Goal: Task Accomplishment & Management: Use online tool/utility

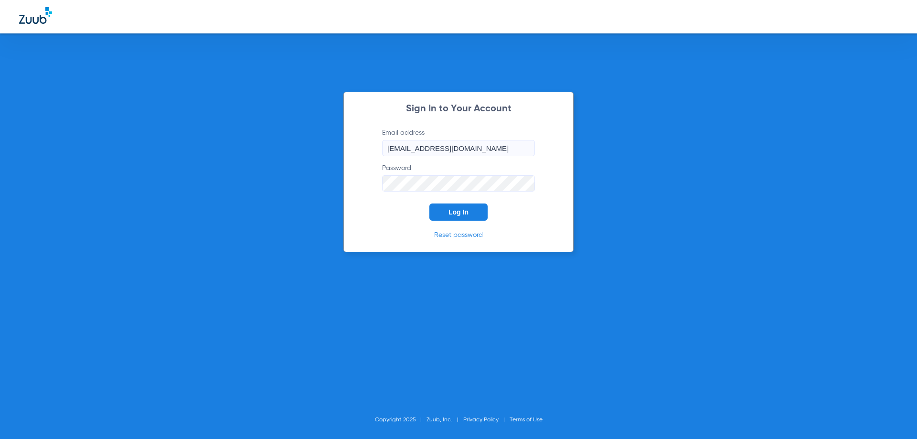
click at [471, 215] on button "Log In" at bounding box center [459, 212] width 58 height 17
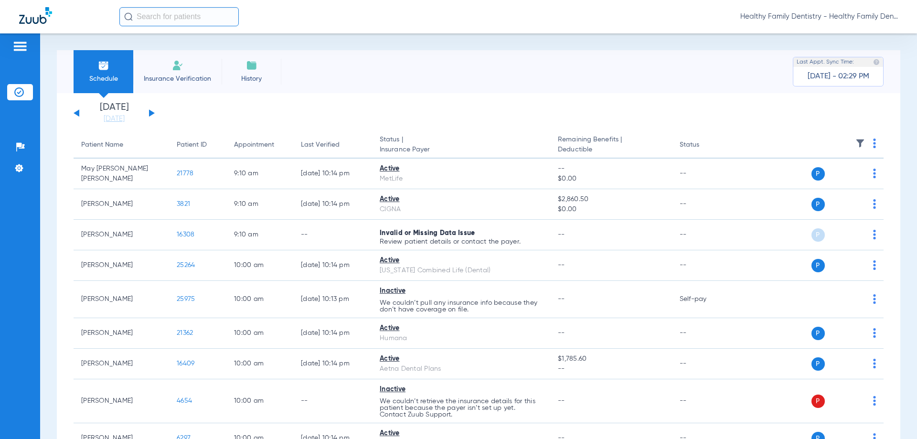
click at [26, 89] on li "Insurance Verification" at bounding box center [20, 92] width 26 height 16
click at [24, 45] on img at bounding box center [19, 46] width 15 height 11
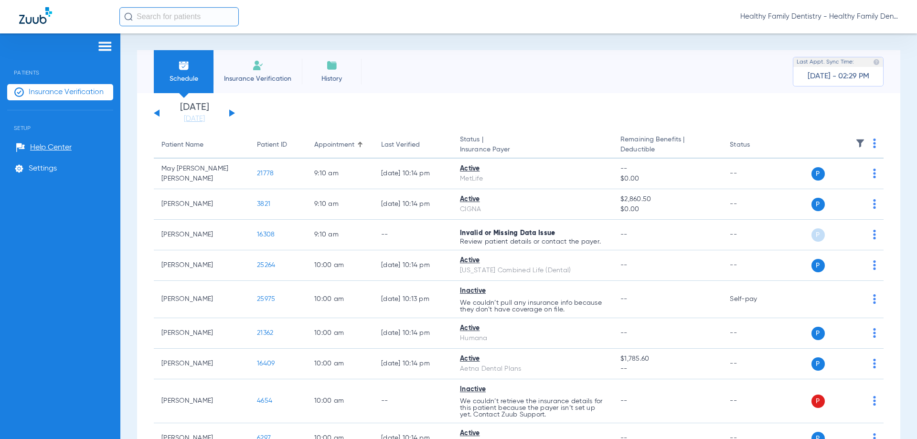
click at [231, 113] on button at bounding box center [232, 112] width 6 height 7
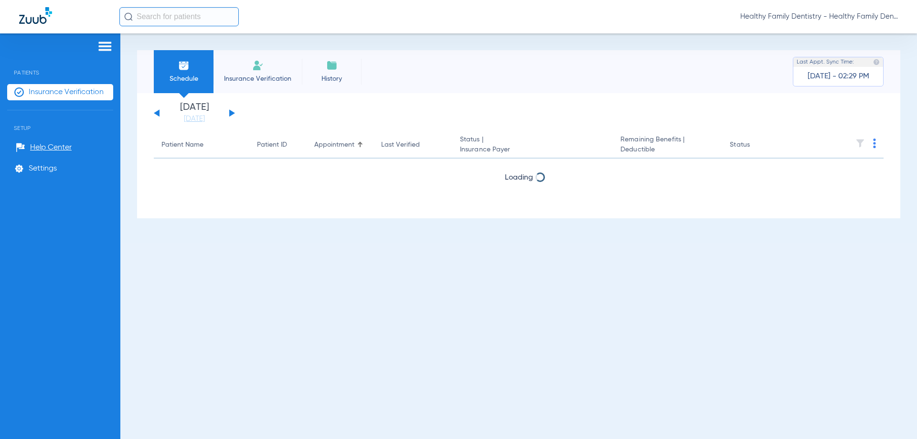
click at [231, 113] on button at bounding box center [232, 112] width 6 height 7
click at [72, 93] on span "Insurance Verification" at bounding box center [66, 92] width 75 height 10
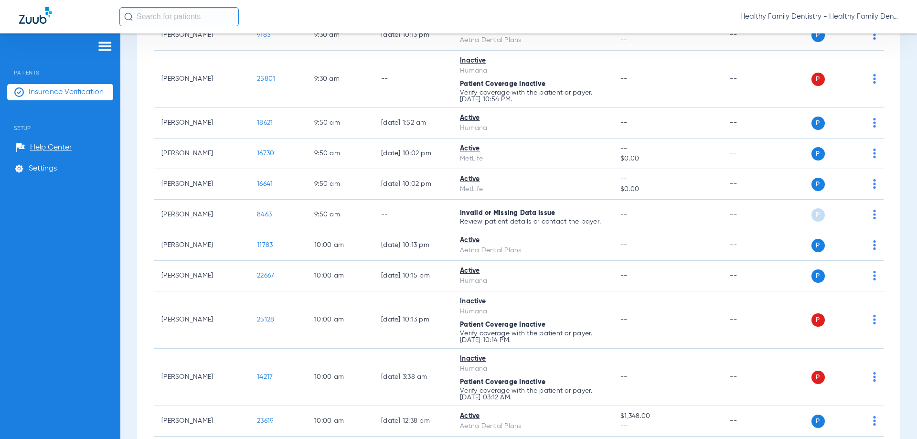
scroll to position [618, 0]
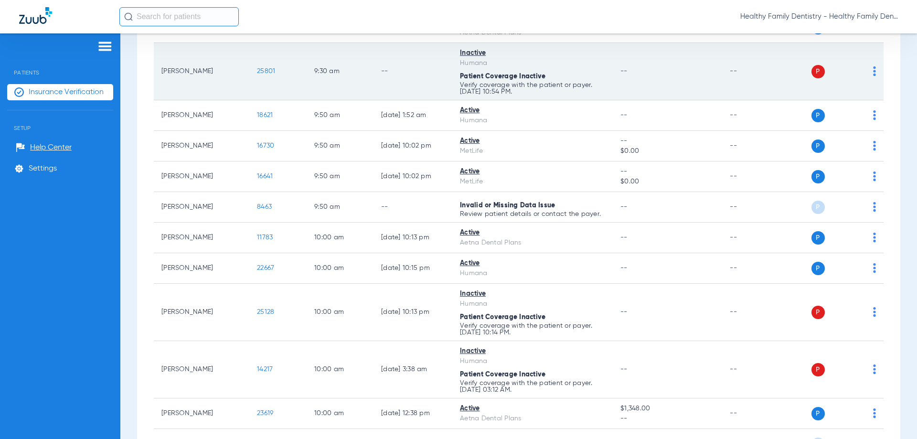
click at [268, 73] on span "25801" at bounding box center [266, 71] width 18 height 7
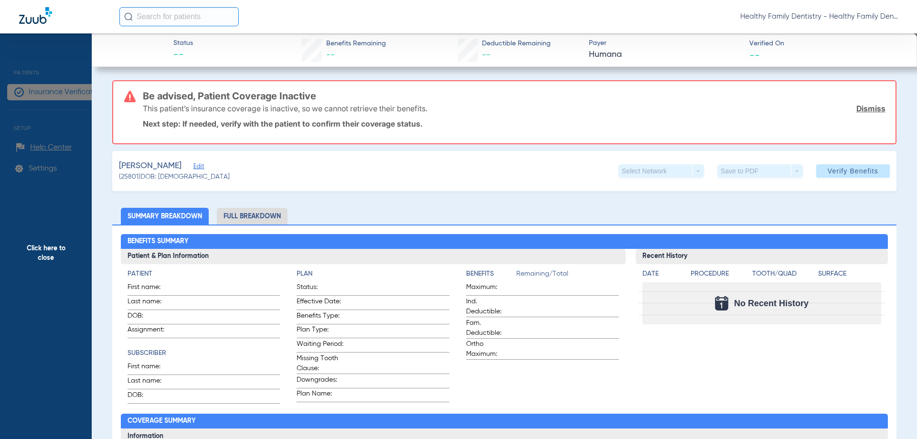
type input "[PERSON_NAME]"
type input "[DATE]"
type input "128369030"
type input "675717"
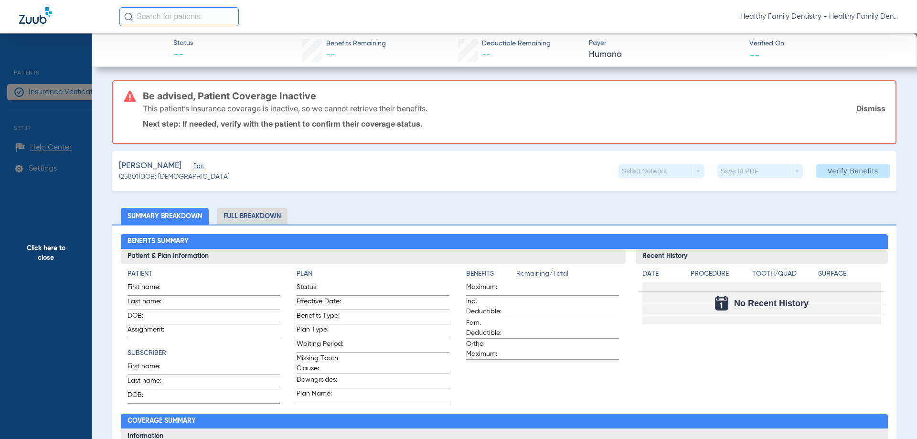
click at [202, 168] on span "Edit" at bounding box center [198, 167] width 9 height 9
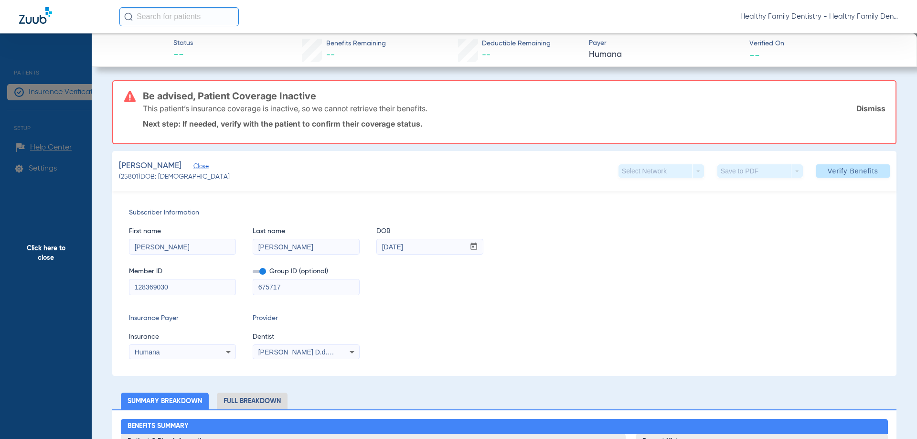
drag, startPoint x: 134, startPoint y: 286, endPoint x: 191, endPoint y: 289, distance: 56.5
click at [191, 289] on input "128369030" at bounding box center [182, 287] width 106 height 15
click at [63, 250] on span "Click here to close" at bounding box center [46, 252] width 92 height 439
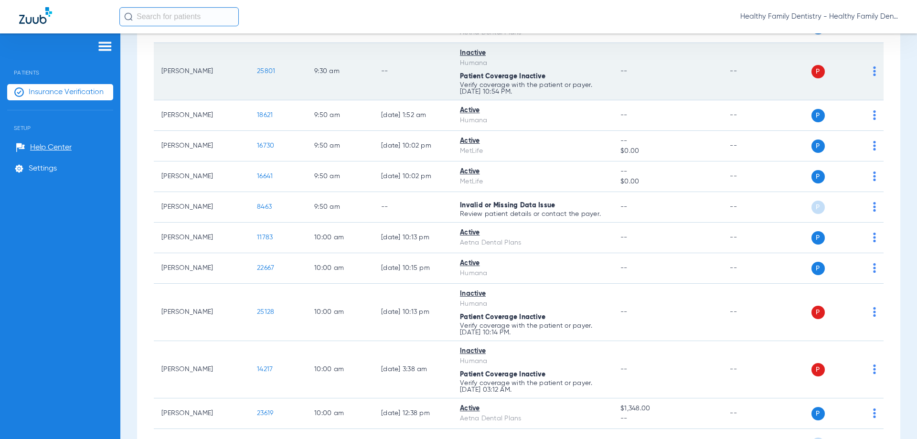
click at [261, 70] on span "25801" at bounding box center [266, 71] width 18 height 7
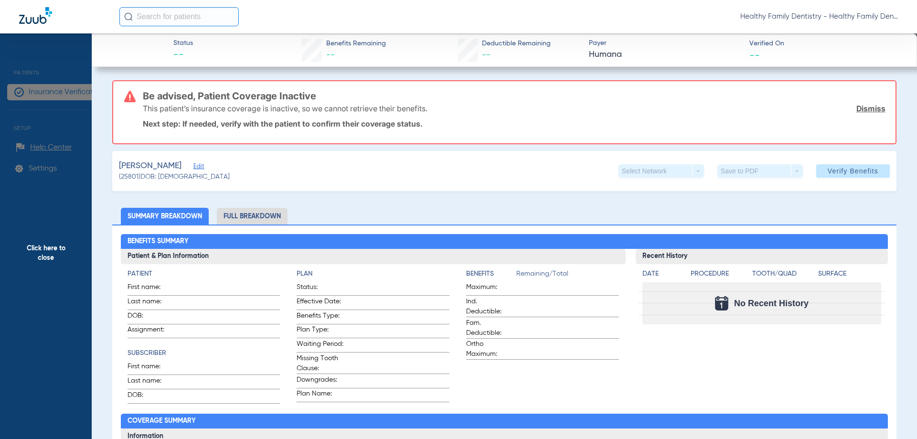
click at [35, 254] on span "Click here to close" at bounding box center [46, 252] width 92 height 439
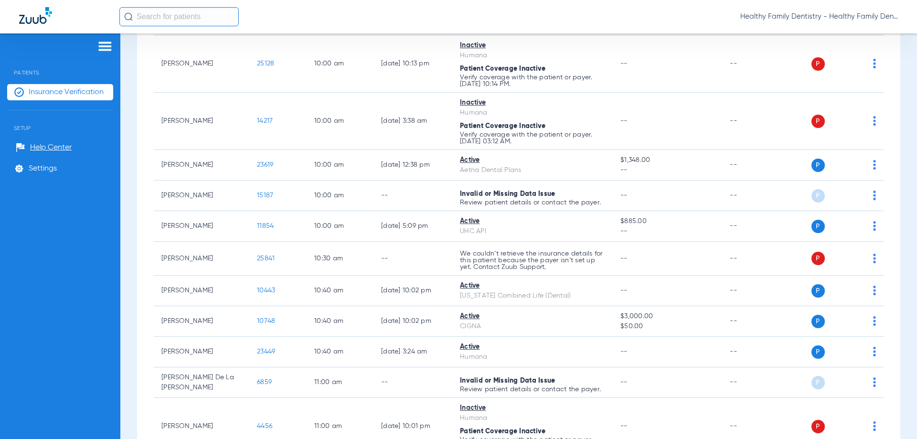
scroll to position [871, 0]
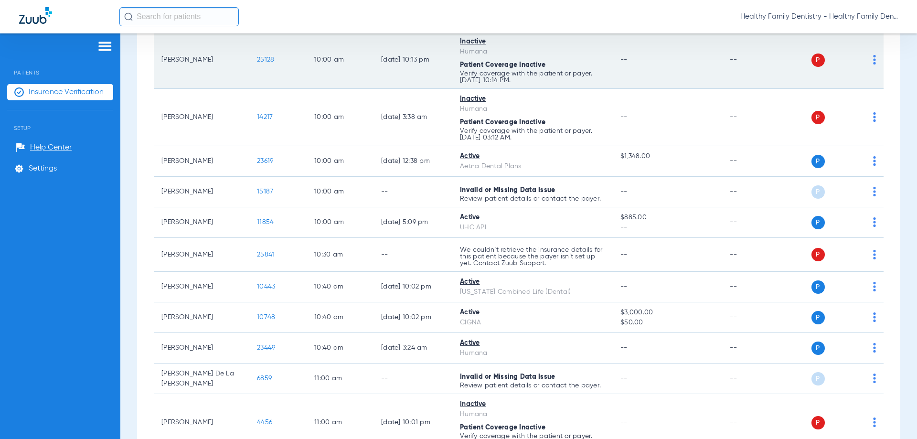
click at [266, 61] on span "25128" at bounding box center [265, 59] width 17 height 7
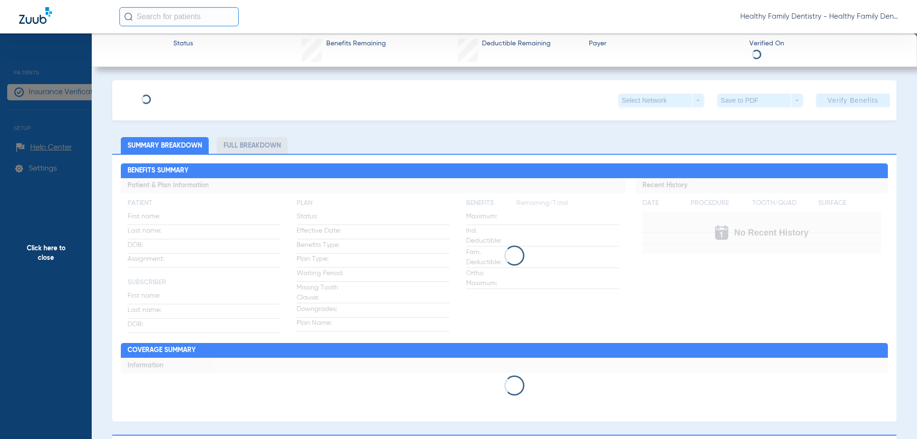
type input "[PERSON_NAME]"
type input "[DATE]"
type input "H73958477"
type input "675717"
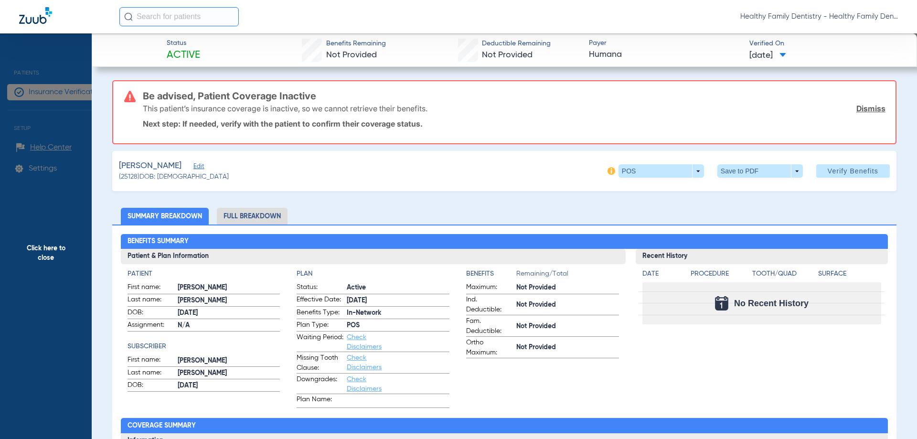
click at [194, 166] on span "Edit" at bounding box center [198, 167] width 9 height 9
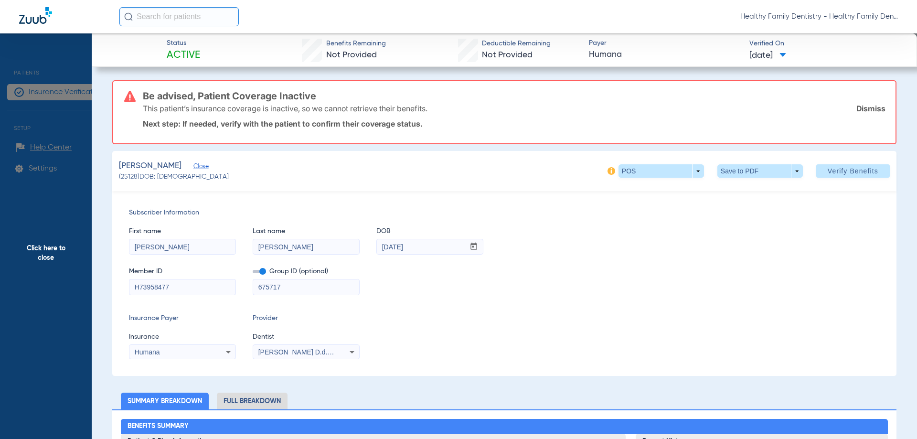
click at [198, 289] on input "H73958477" at bounding box center [182, 287] width 106 height 15
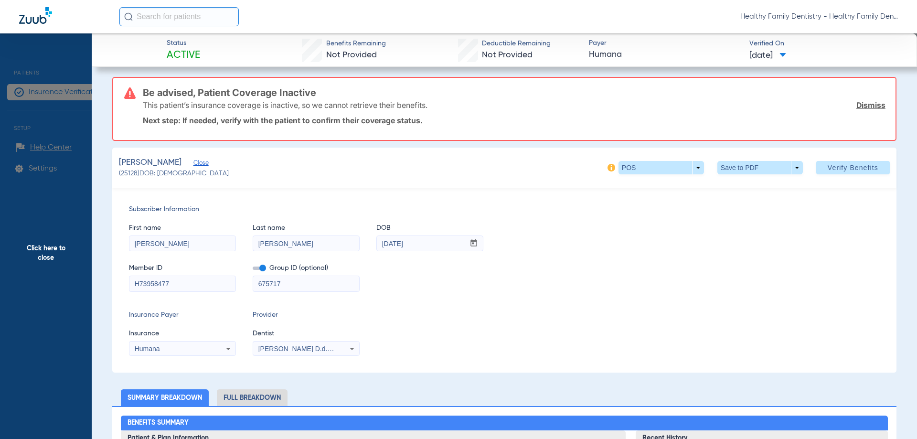
scroll to position [0, 0]
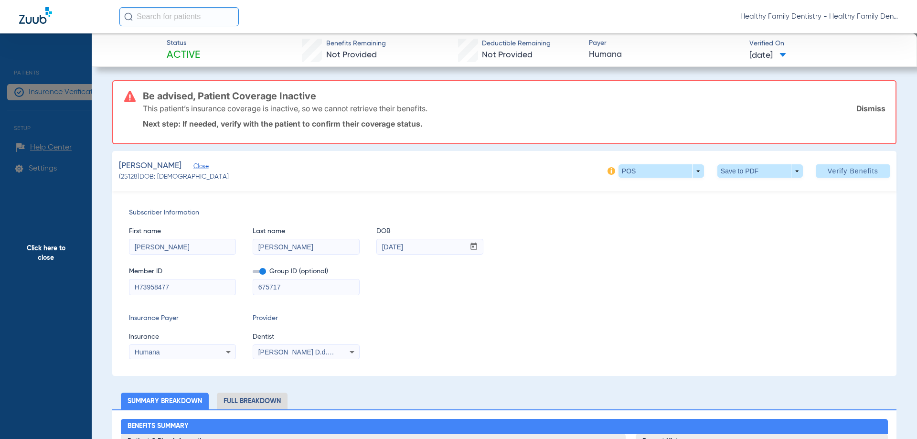
click at [49, 254] on span "Click here to close" at bounding box center [46, 252] width 92 height 439
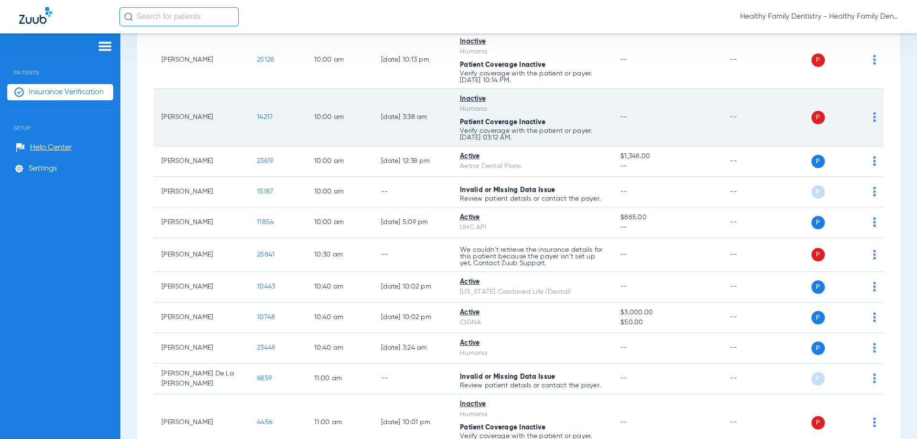
click at [265, 116] on span "14217" at bounding box center [265, 117] width 16 height 7
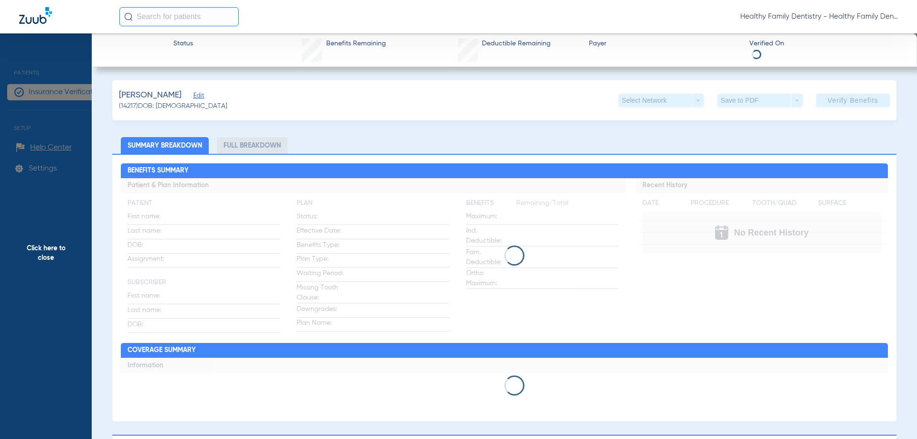
click at [194, 97] on span "Edit" at bounding box center [198, 96] width 9 height 9
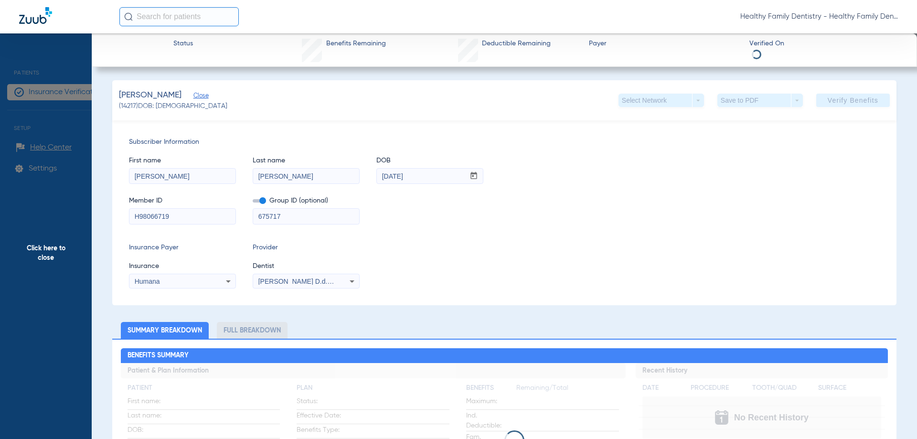
drag, startPoint x: 132, startPoint y: 217, endPoint x: 165, endPoint y: 215, distance: 33.1
click at [181, 212] on div "Subscriber Information First name [PERSON_NAME] Last name [PERSON_NAME] DOB mm …" at bounding box center [504, 180] width 751 height 87
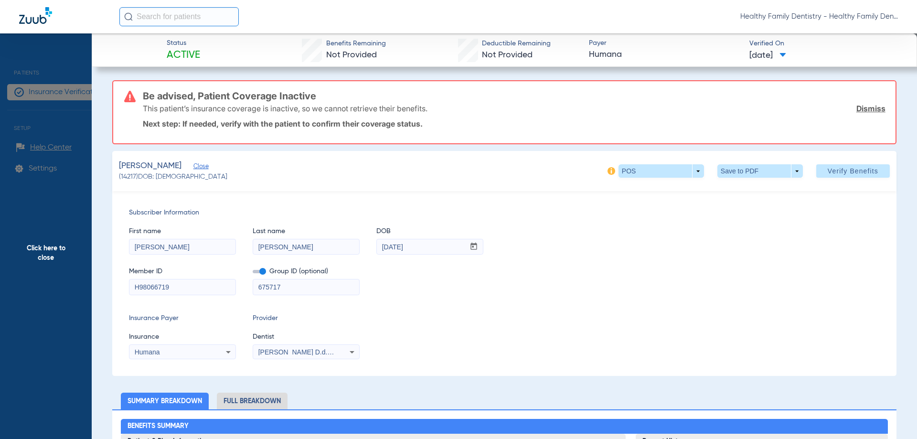
drag, startPoint x: 165, startPoint y: 215, endPoint x: 388, endPoint y: 315, distance: 244.0
click at [389, 329] on div "Insurance Payer Insurance Humana Provider Dentist [PERSON_NAME] D.d.s. 17505117…" at bounding box center [504, 336] width 751 height 46
click at [39, 252] on span "Click here to close" at bounding box center [46, 252] width 92 height 439
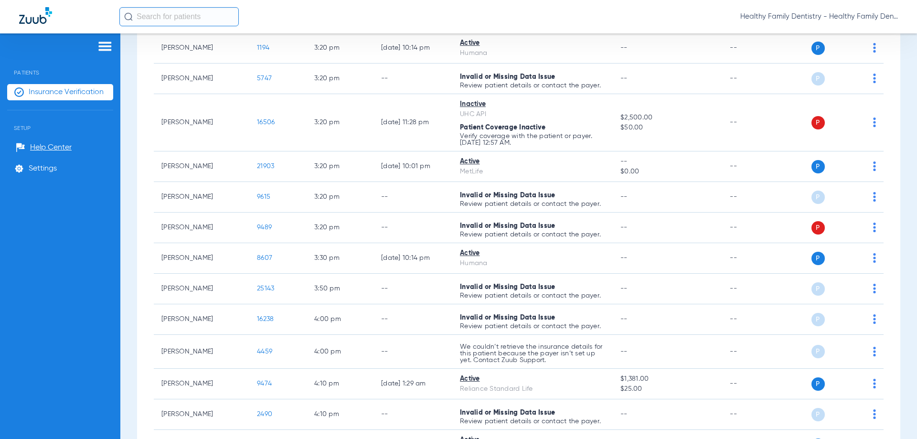
scroll to position [2330, 0]
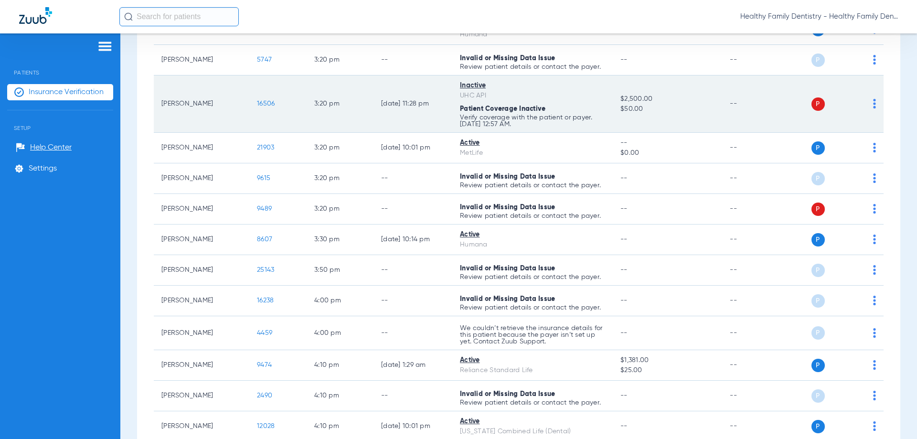
click at [266, 104] on span "16506" at bounding box center [266, 103] width 18 height 7
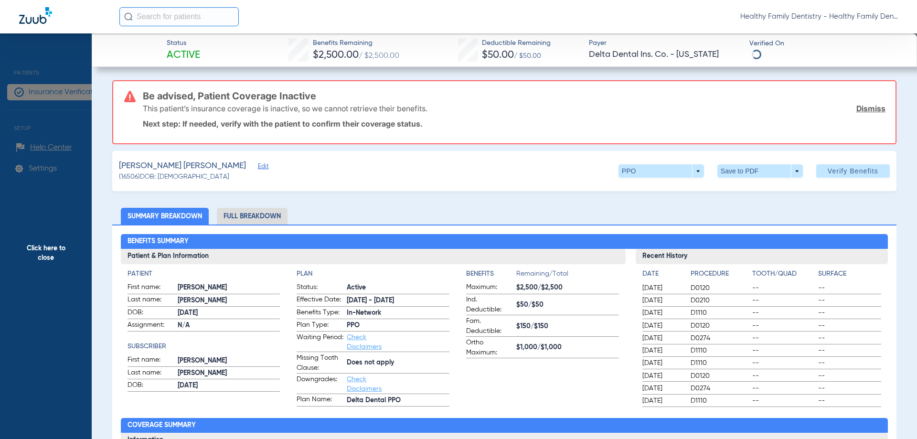
click at [228, 96] on h3 "Be advised, Patient Coverage Inactive" at bounding box center [514, 96] width 743 height 10
drag, startPoint x: 225, startPoint y: 166, endPoint x: 246, endPoint y: 165, distance: 20.6
click at [258, 166] on span "Edit" at bounding box center [262, 167] width 9 height 9
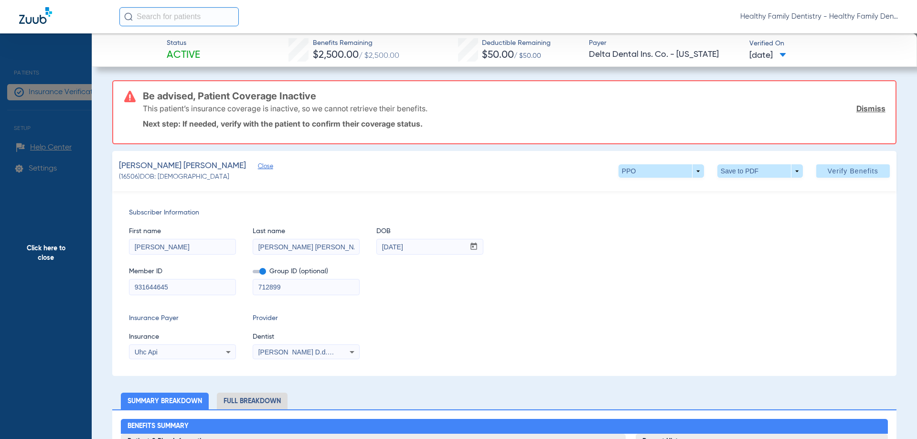
drag, startPoint x: 133, startPoint y: 288, endPoint x: 179, endPoint y: 289, distance: 46.4
click at [179, 289] on input "931644645" at bounding box center [182, 287] width 106 height 15
click at [59, 254] on span "Click here to close" at bounding box center [46, 252] width 92 height 439
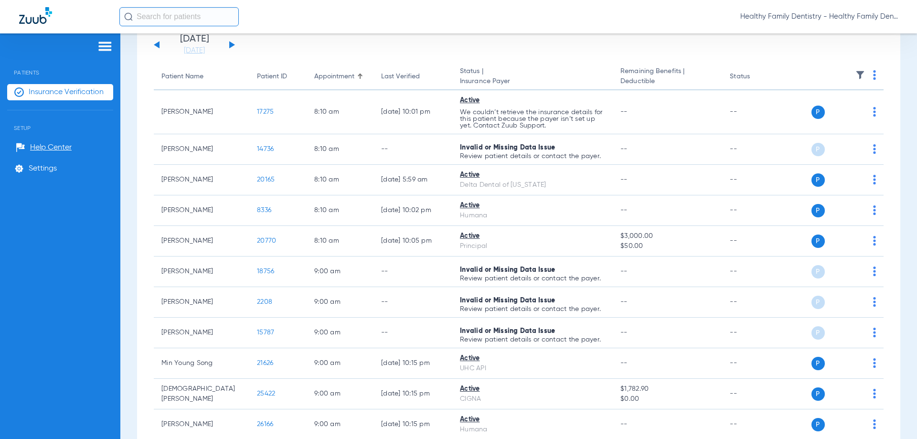
scroll to position [0, 0]
